Goal: Transaction & Acquisition: Purchase product/service

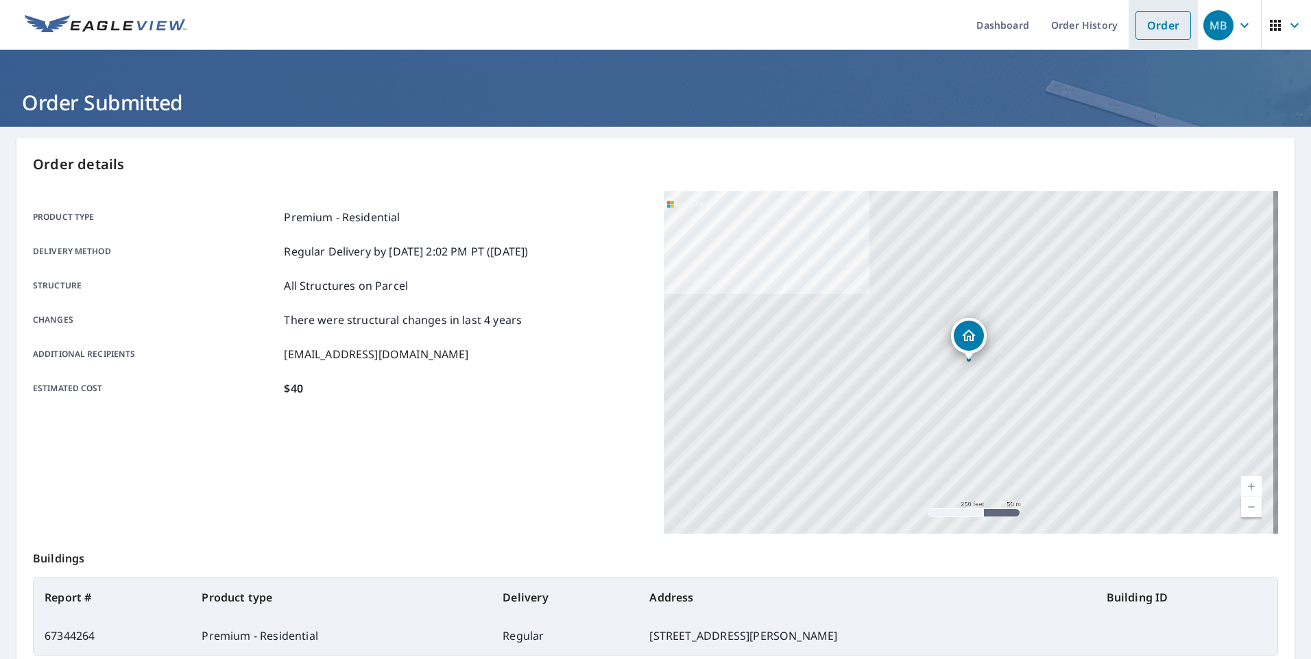
click at [1152, 36] on link "Order" at bounding box center [1163, 25] width 56 height 29
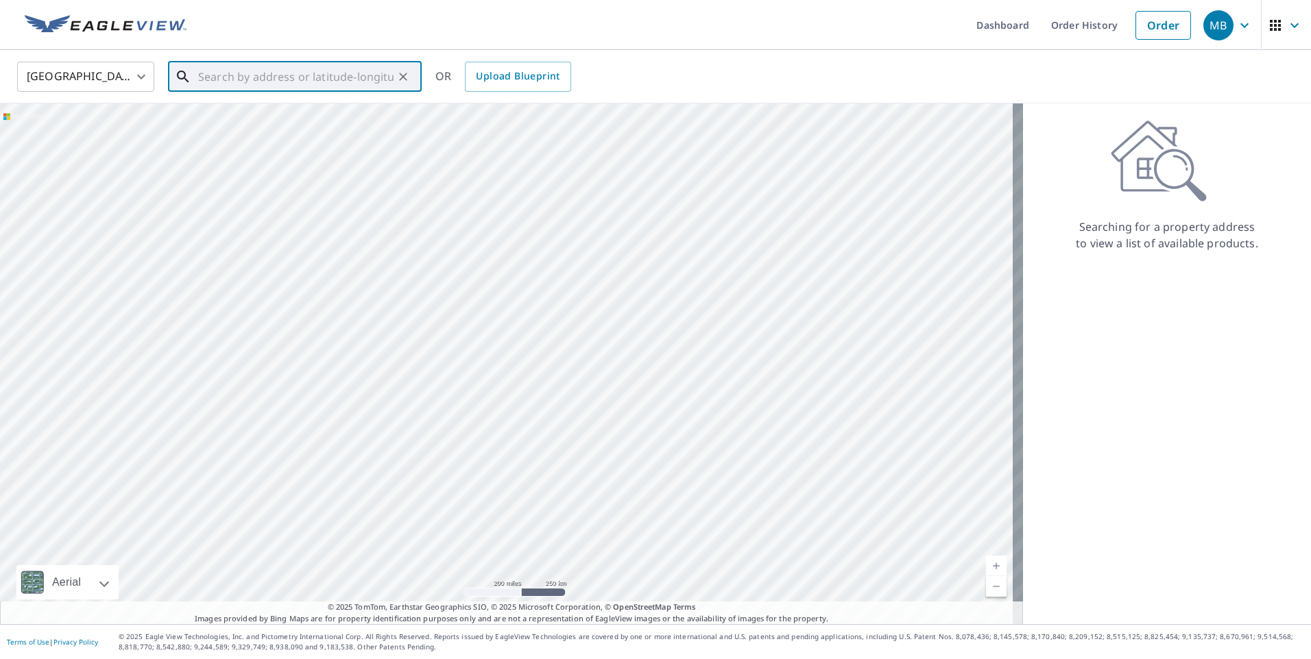
click at [217, 71] on input "text" at bounding box center [295, 77] width 195 height 38
click at [259, 121] on span "[STREET_ADDRESS][PERSON_NAME]" at bounding box center [302, 116] width 215 height 16
type input "[STREET_ADDRESS][PERSON_NAME]"
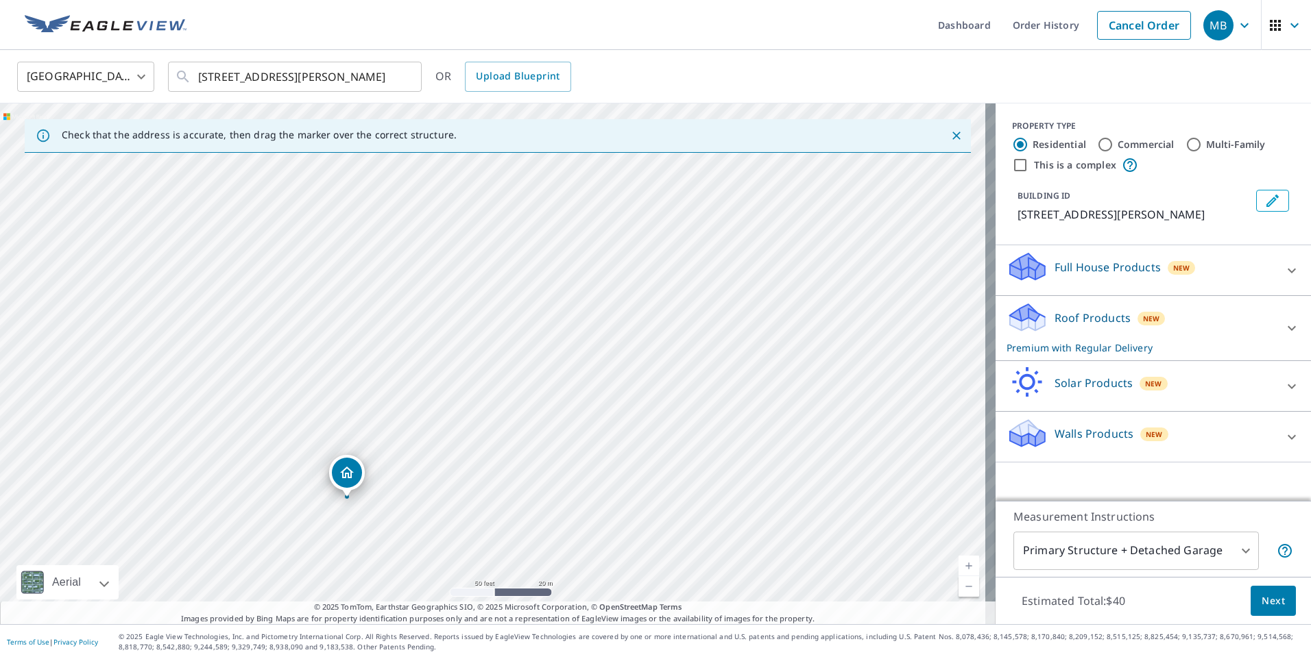
drag, startPoint x: 503, startPoint y: 360, endPoint x: 350, endPoint y: 482, distance: 195.6
click at [1283, 328] on icon at bounding box center [1291, 328] width 16 height 16
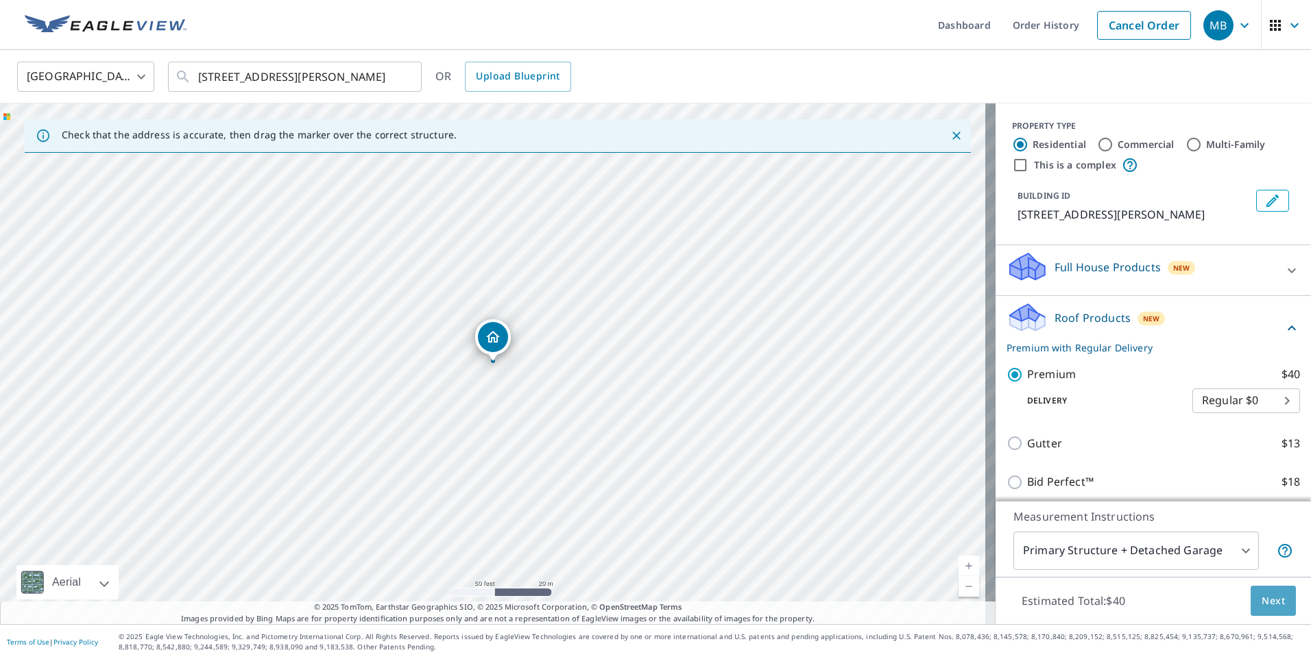
click at [1264, 596] on span "Next" at bounding box center [1272, 601] width 23 height 17
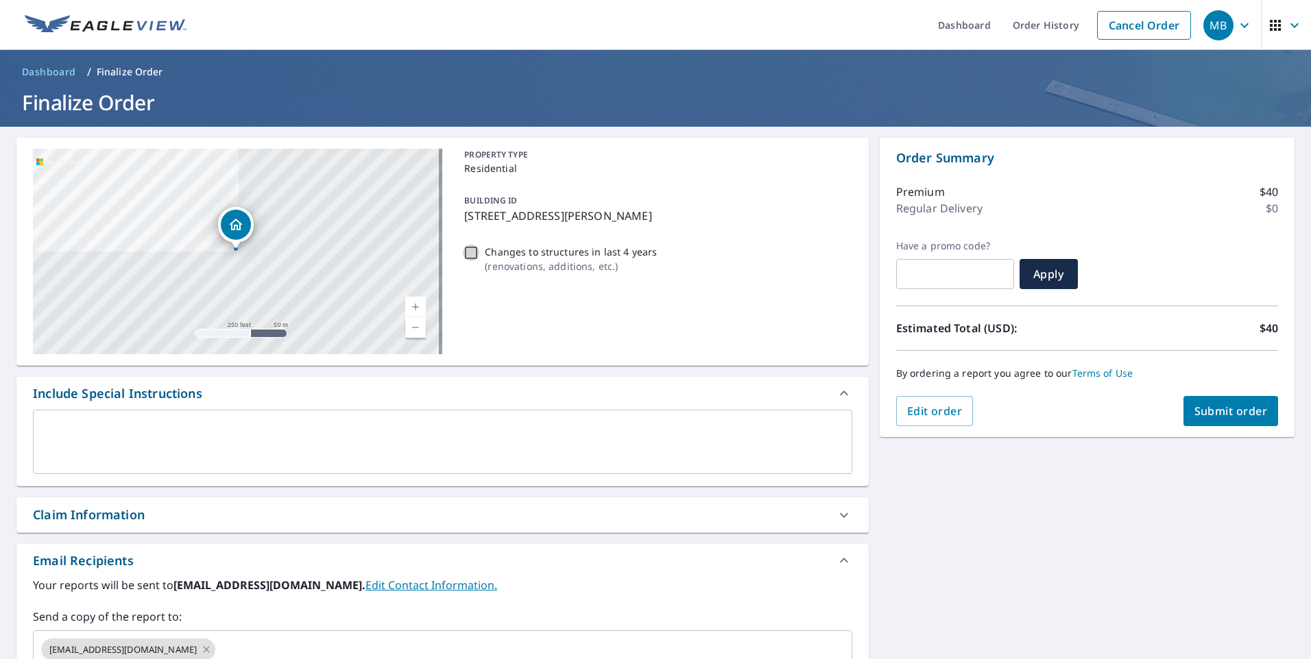
click at [467, 253] on input "Changes to structures in last 4 years ( renovations, additions, etc. )" at bounding box center [471, 253] width 16 height 16
checkbox input "true"
drag, startPoint x: 1202, startPoint y: 412, endPoint x: 1192, endPoint y: 410, distance: 10.5
click at [1194, 410] on span "Submit order" at bounding box center [1230, 411] width 73 height 15
